Goal: Transaction & Acquisition: Purchase product/service

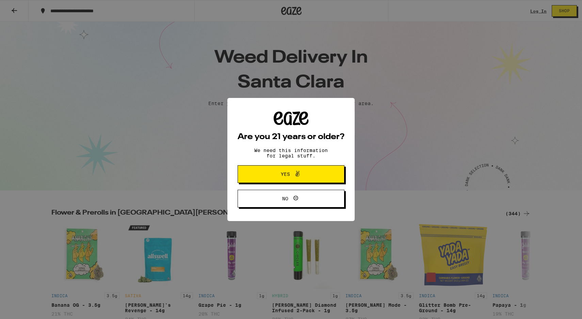
click at [313, 175] on span "Yes" at bounding box center [291, 174] width 52 height 9
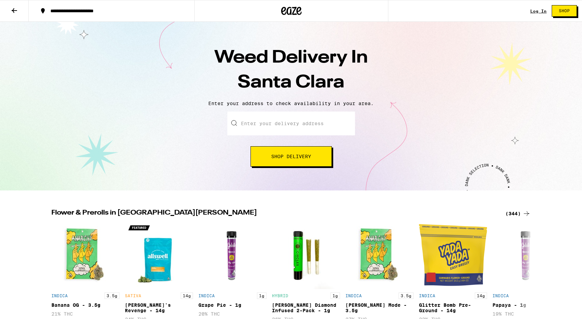
click at [292, 126] on input "Enter your delivery address" at bounding box center [291, 124] width 128 height 24
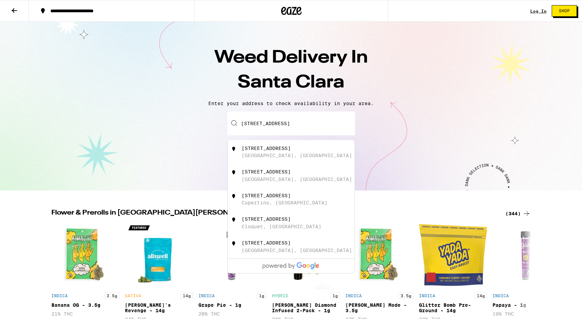
click at [244, 157] on div "[GEOGRAPHIC_DATA], [GEOGRAPHIC_DATA]" at bounding box center [297, 155] width 110 height 5
type input "[STREET_ADDRESS]"
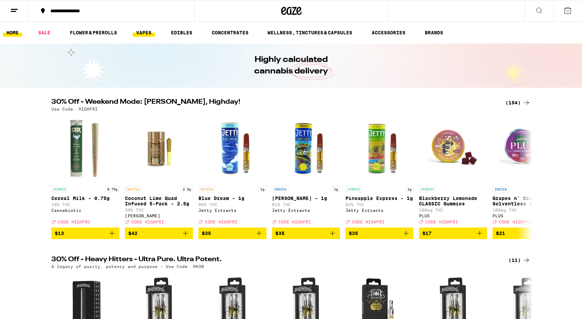
click at [145, 32] on link "VAPES" at bounding box center [144, 33] width 22 height 8
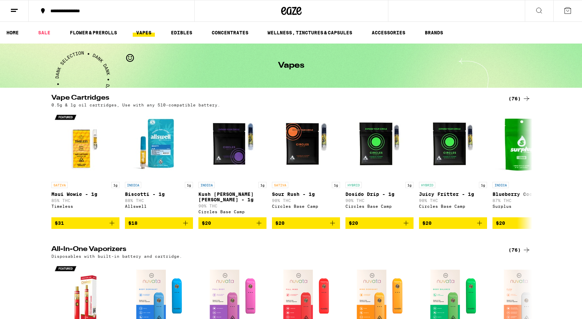
click at [528, 99] on icon at bounding box center [526, 98] width 5 height 5
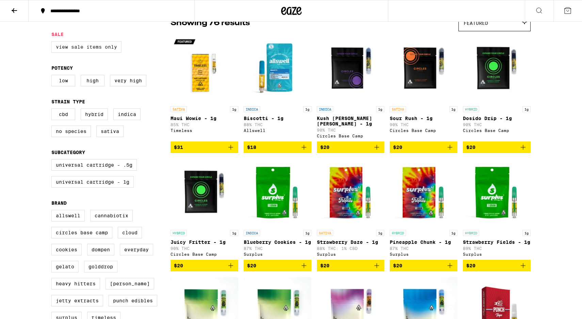
scroll to position [66, 0]
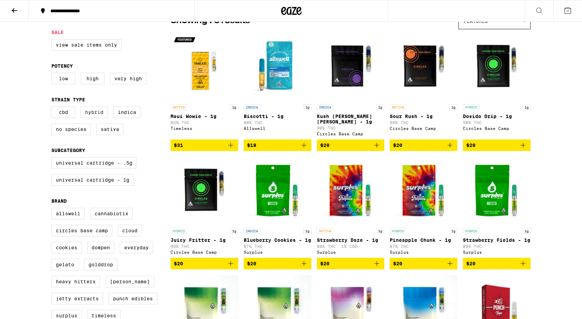
click at [96, 118] on label "Hybrid" at bounding box center [94, 113] width 27 height 12
click at [53, 108] on input "Hybrid" at bounding box center [53, 108] width 0 height 0
checkbox input "true"
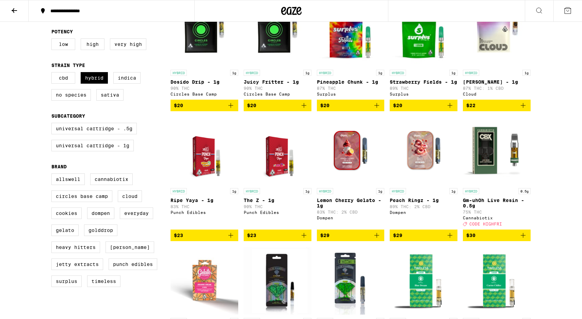
scroll to position [100, 0]
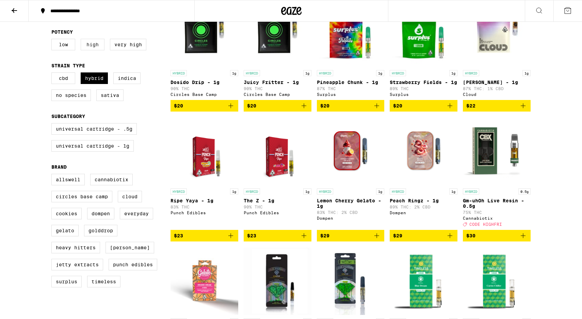
click at [99, 50] on label "High" at bounding box center [93, 45] width 24 height 12
click at [53, 40] on input "High" at bounding box center [53, 40] width 0 height 0
checkbox input "true"
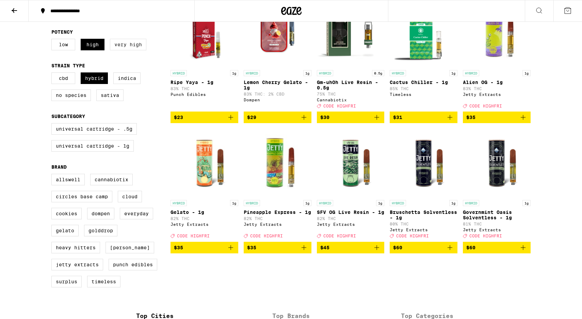
click at [138, 49] on label "Very High" at bounding box center [128, 45] width 36 height 12
click at [53, 40] on input "Very High" at bounding box center [53, 40] width 0 height 0
checkbox input "true"
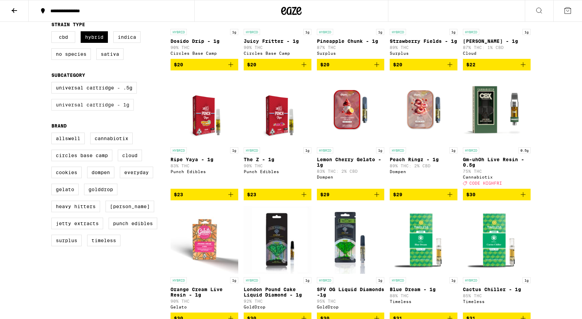
scroll to position [139, 0]
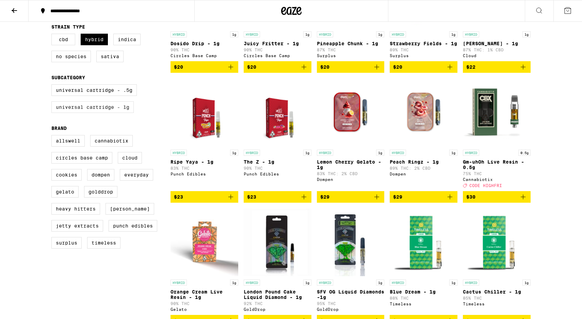
click at [78, 113] on label "Universal Cartridge - 1g" at bounding box center [92, 107] width 82 height 12
click at [53, 86] on input "Universal Cartridge - 1g" at bounding box center [53, 85] width 0 height 0
checkbox input "true"
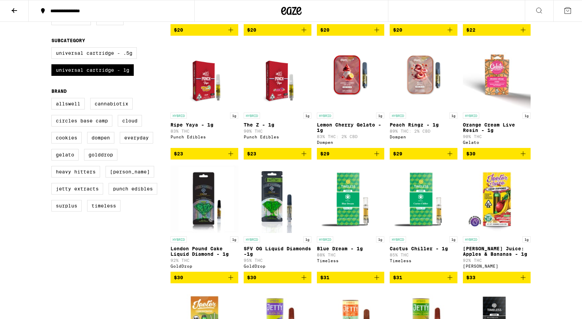
scroll to position [175, 0]
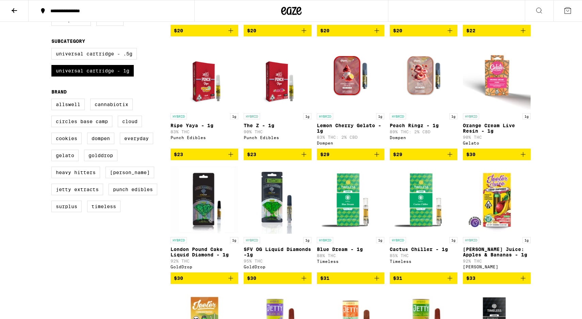
click at [524, 159] on icon "Add to bag" at bounding box center [523, 155] width 8 height 8
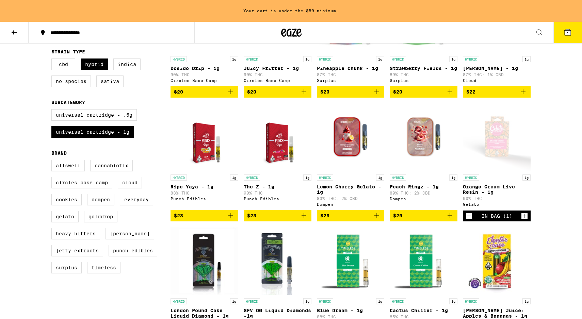
scroll to position [133, 0]
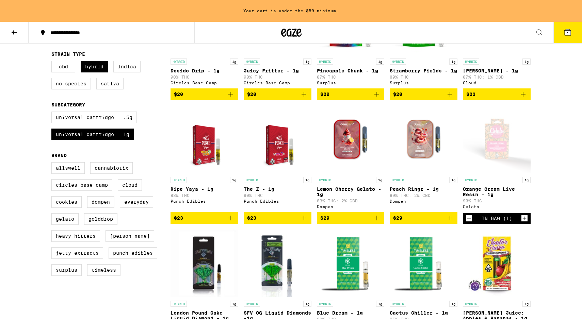
click at [453, 222] on icon "Add to bag" at bounding box center [450, 218] width 8 height 8
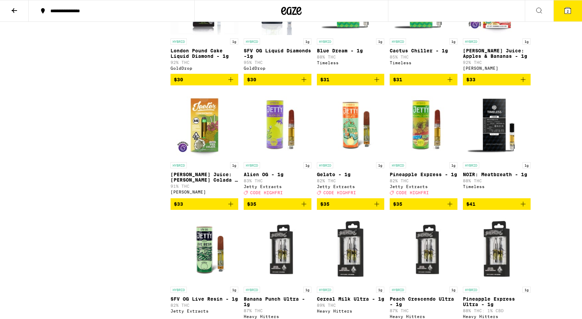
scroll to position [377, 0]
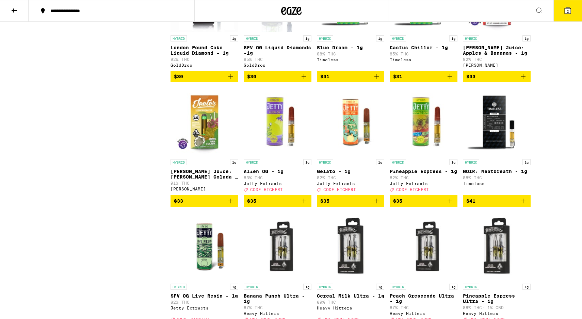
click at [233, 204] on icon "Add to bag" at bounding box center [231, 201] width 5 height 5
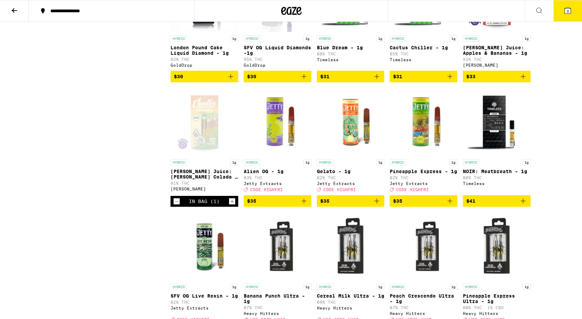
click at [567, 9] on span "3" at bounding box center [568, 11] width 2 height 4
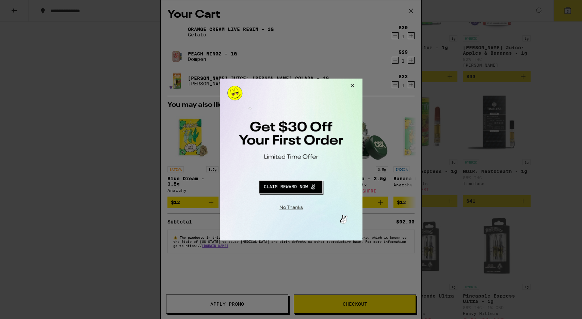
click at [306, 189] on button "Redirect to URL" at bounding box center [290, 186] width 119 height 16
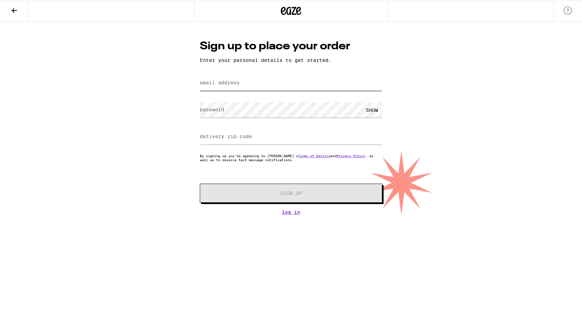
click at [257, 86] on input "email address" at bounding box center [291, 83] width 183 height 15
click at [15, 12] on icon at bounding box center [14, 10] width 8 height 8
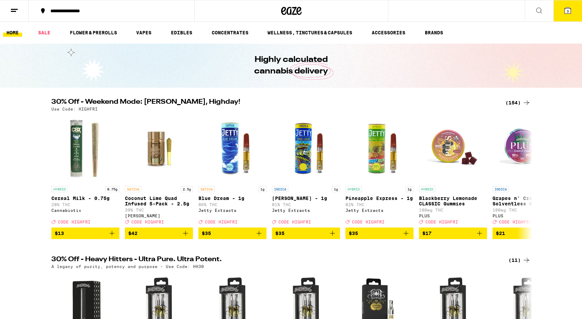
click at [566, 8] on icon at bounding box center [568, 10] width 6 height 6
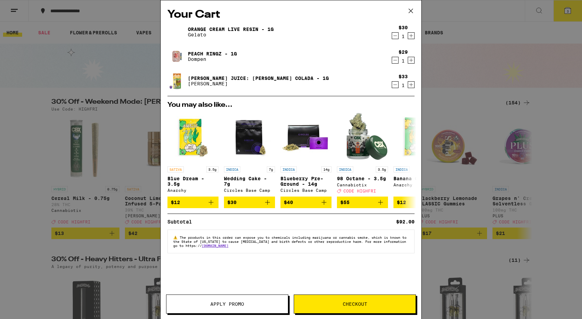
click at [369, 302] on span "Checkout" at bounding box center [355, 304] width 122 height 5
